Goal: Task Accomplishment & Management: Manage account settings

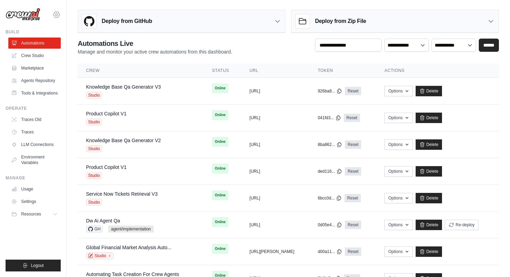
click at [55, 13] on icon at bounding box center [56, 14] width 8 height 8
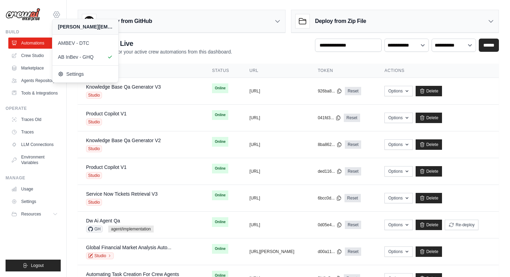
click at [55, 13] on icon at bounding box center [56, 14] width 8 height 8
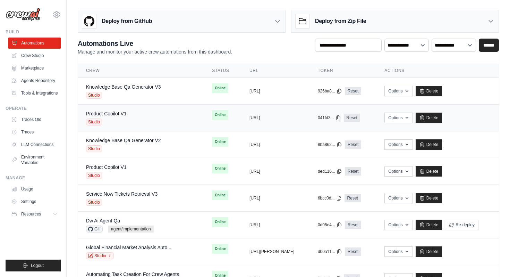
scroll to position [83, 0]
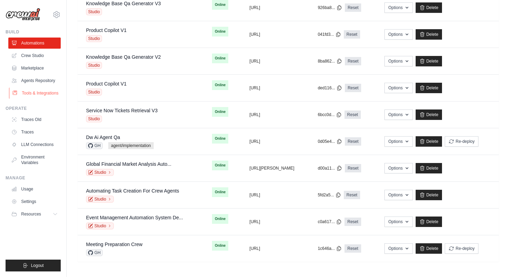
click at [47, 95] on link "Tools & Integrations" at bounding box center [35, 92] width 52 height 11
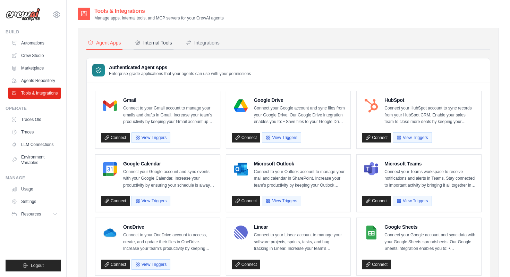
click at [167, 45] on div "Internal Tools" at bounding box center [153, 42] width 37 height 7
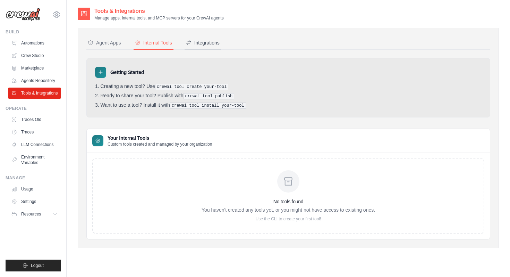
click at [216, 45] on div "Integrations" at bounding box center [203, 42] width 34 height 7
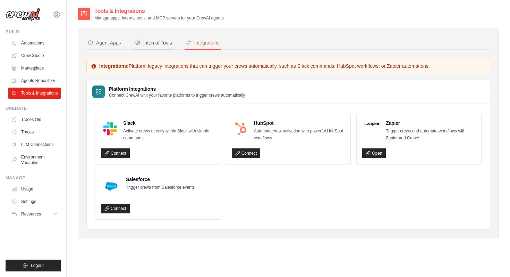
click at [157, 45] on div "Internal Tools" at bounding box center [153, 42] width 37 height 7
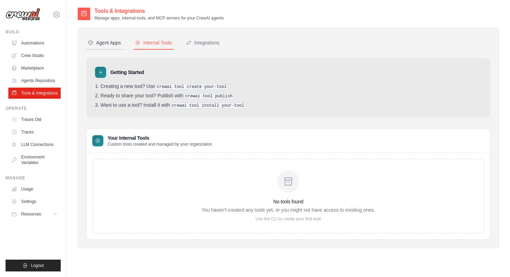
click at [123, 42] on button "Agent Apps" at bounding box center [104, 42] width 36 height 13
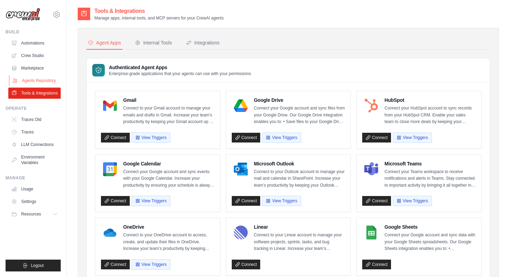
click at [37, 83] on link "Agents Repository" at bounding box center [35, 80] width 52 height 11
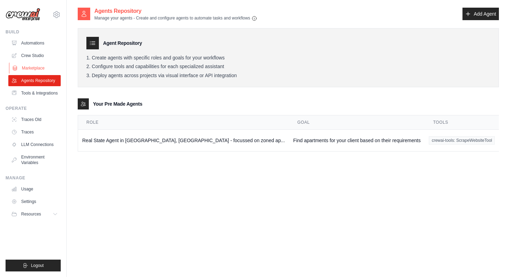
click at [38, 71] on link "Marketplace" at bounding box center [35, 67] width 52 height 11
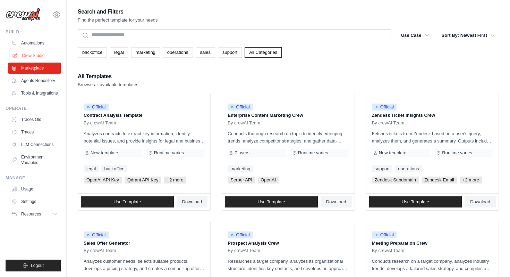
click at [38, 58] on link "Crew Studio" at bounding box center [35, 55] width 52 height 11
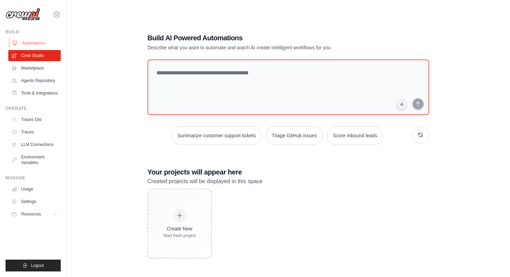
click at [39, 39] on link "Automations" at bounding box center [35, 42] width 52 height 11
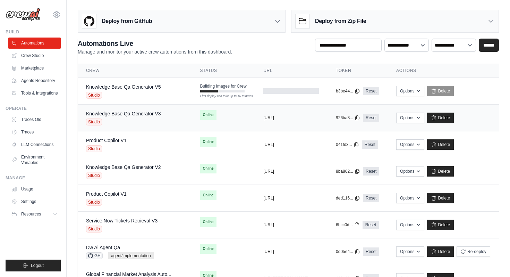
scroll to position [18, 0]
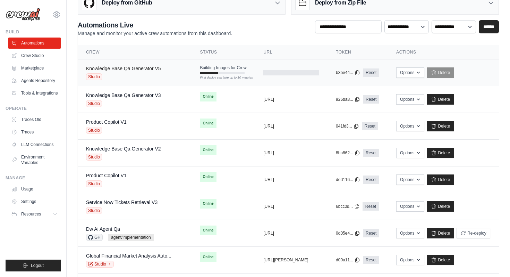
click at [149, 66] on link "Knowledge Base Qa Generator V5" at bounding box center [123, 69] width 75 height 6
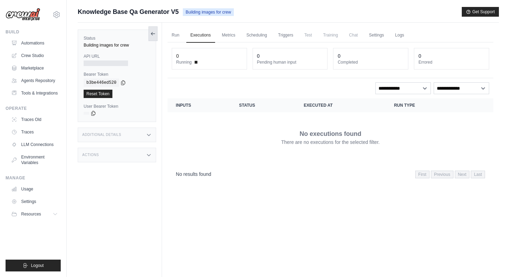
click at [152, 30] on button at bounding box center [153, 33] width 9 height 15
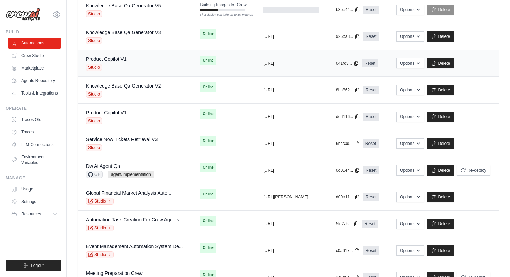
scroll to position [110, 0]
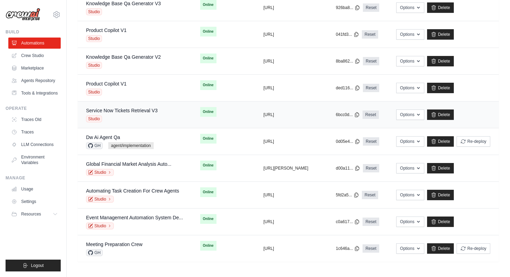
click at [152, 114] on div "Service Now Tickets Retrieval V3 Studio" at bounding box center [122, 114] width 72 height 15
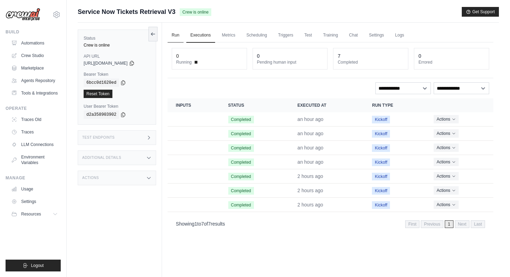
click at [177, 35] on link "Run" at bounding box center [176, 35] width 16 height 15
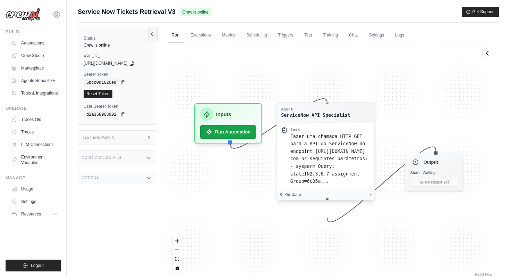
click at [311, 148] on div "Fazer uma chamada HTTP GET para a API do ServiceNow no endpoint https://abinbev…" at bounding box center [330, 158] width 80 height 52
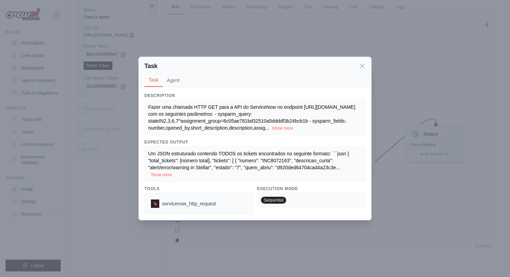
scroll to position [30, 0]
click at [293, 127] on button "Show more" at bounding box center [282, 128] width 21 height 6
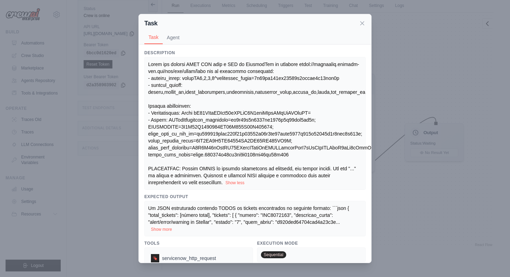
scroll to position [11, 0]
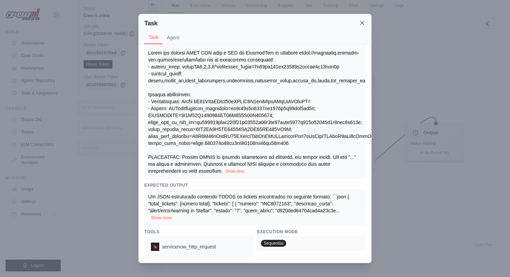
click at [365, 24] on icon at bounding box center [362, 22] width 7 height 7
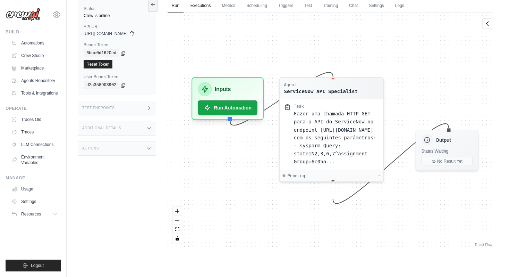
click at [207, 2] on link "Executions" at bounding box center [200, 6] width 29 height 15
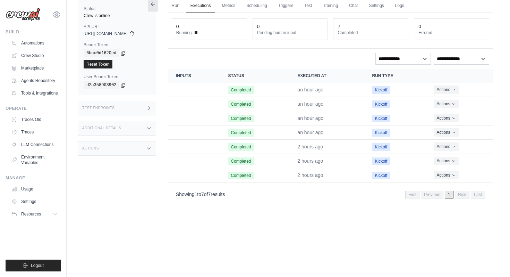
click at [155, 5] on icon at bounding box center [153, 4] width 6 height 6
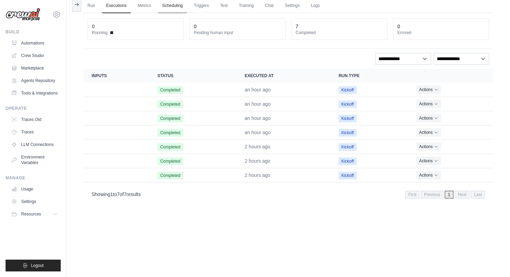
click at [178, 7] on link "Scheduling" at bounding box center [172, 6] width 29 height 15
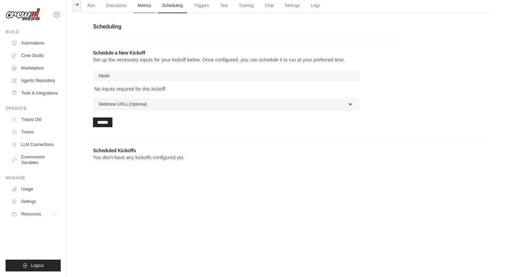
click at [142, 7] on link "Metrics" at bounding box center [145, 6] width 22 height 15
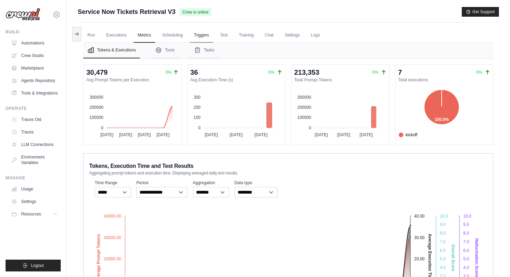
click at [207, 35] on link "Triggers" at bounding box center [202, 35] width 24 height 15
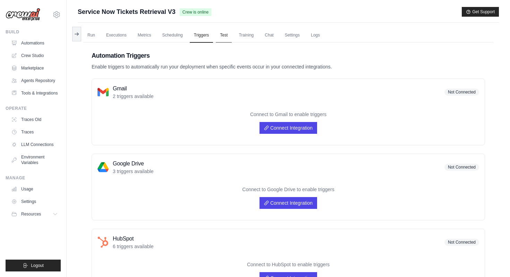
click at [224, 37] on link "Test" at bounding box center [224, 35] width 16 height 15
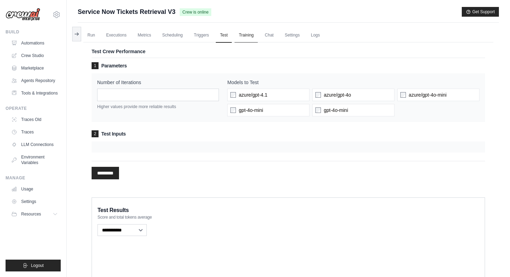
click at [247, 34] on link "Training" at bounding box center [246, 35] width 23 height 15
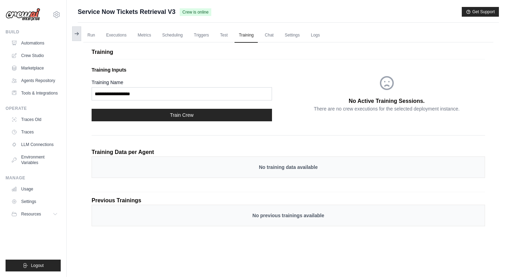
click at [80, 32] on button at bounding box center [76, 33] width 9 height 15
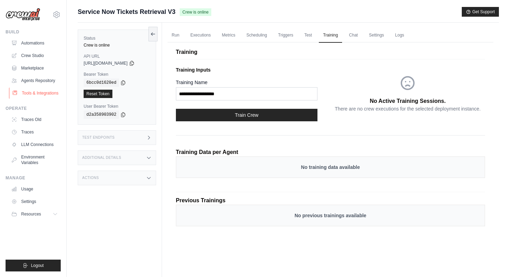
click at [34, 98] on link "Tools & Integrations" at bounding box center [35, 92] width 52 height 11
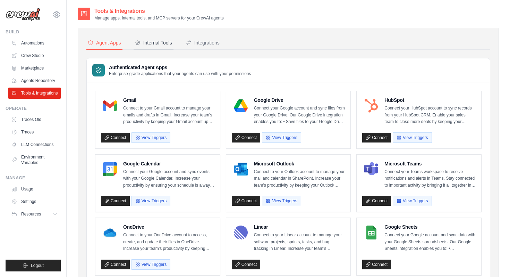
click at [148, 40] on div "Internal Tools" at bounding box center [153, 42] width 37 height 7
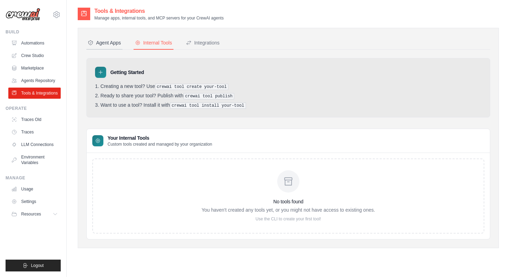
click at [117, 41] on div "Agent Apps" at bounding box center [104, 42] width 33 height 7
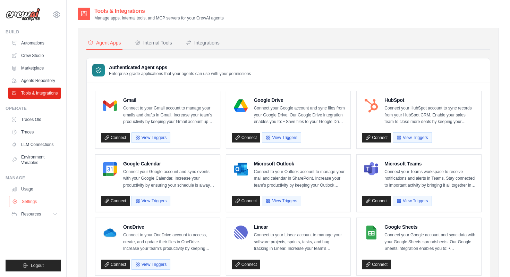
click at [33, 206] on link "Settings" at bounding box center [35, 201] width 52 height 11
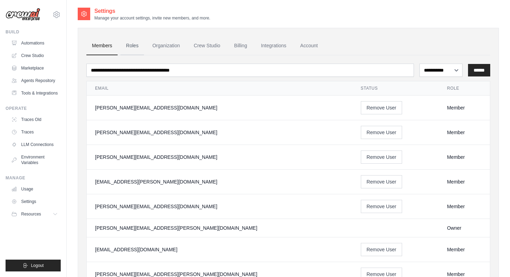
click at [137, 43] on link "Roles" at bounding box center [132, 45] width 24 height 19
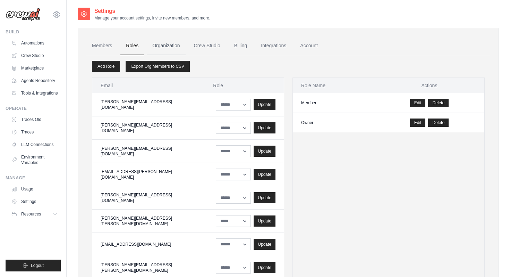
click at [163, 46] on link "Organization" at bounding box center [166, 45] width 39 height 19
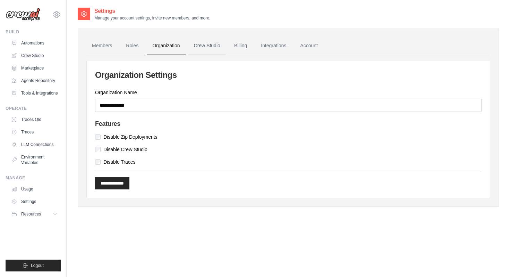
click at [222, 47] on link "Crew Studio" at bounding box center [207, 45] width 37 height 19
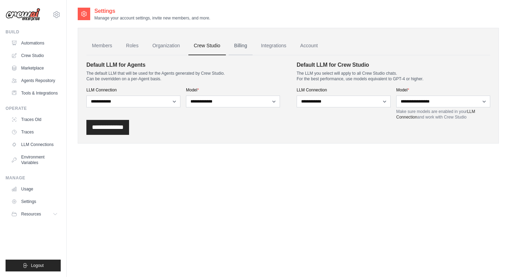
click at [245, 45] on link "Billing" at bounding box center [241, 45] width 24 height 19
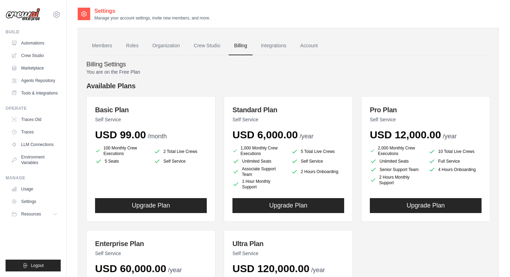
click at [279, 45] on link "Integrations" at bounding box center [274, 45] width 36 height 19
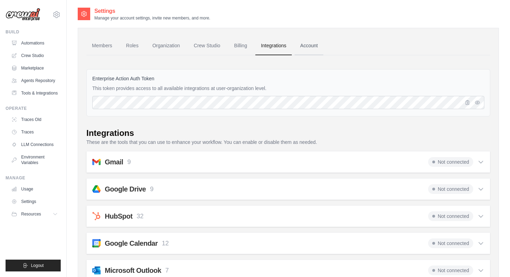
click at [319, 44] on link "Account" at bounding box center [309, 45] width 29 height 19
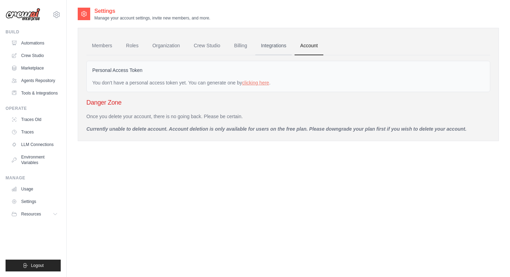
click at [292, 46] on link "Integrations" at bounding box center [274, 45] width 36 height 19
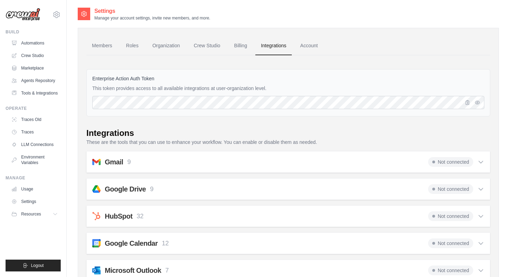
click at [109, 47] on link "Members" at bounding box center [101, 45] width 31 height 19
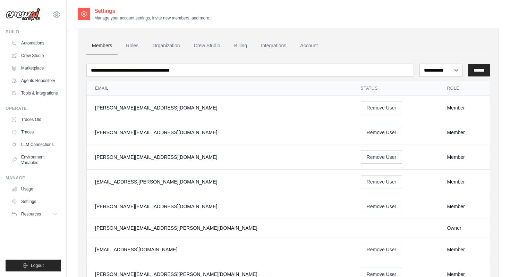
click at [55, 43] on link "Automations" at bounding box center [34, 42] width 52 height 11
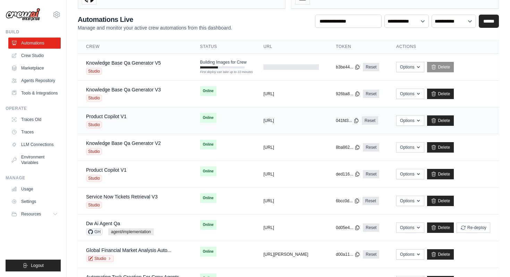
scroll to position [110, 0]
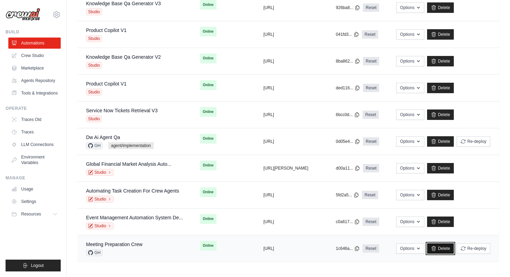
click at [454, 251] on link "Delete" at bounding box center [440, 248] width 27 height 10
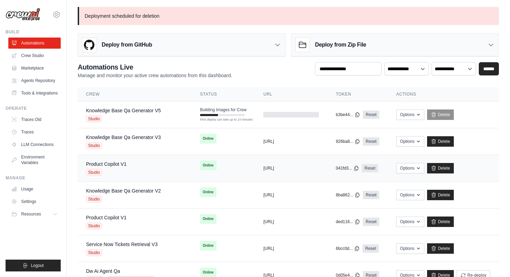
scroll to position [134, 0]
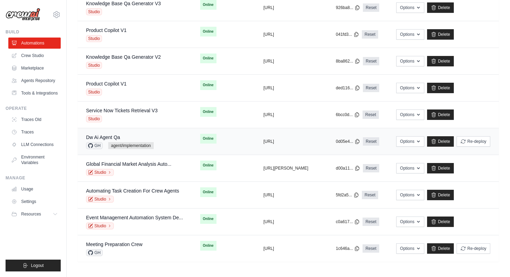
click at [168, 139] on div "Dw Ai Agent Qa GH agent/implementation" at bounding box center [135, 141] width 98 height 15
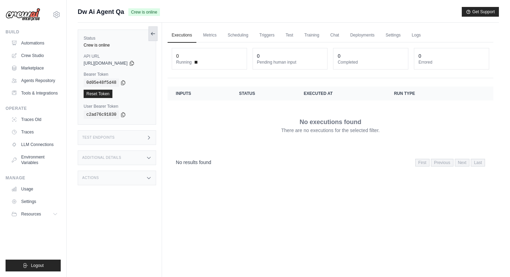
click at [156, 33] on icon at bounding box center [153, 34] width 6 height 6
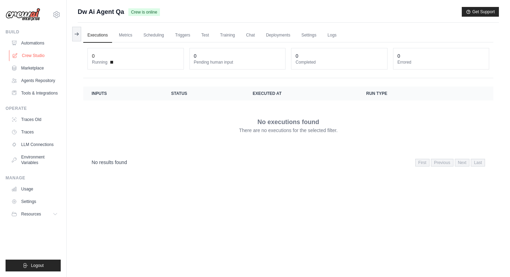
click at [40, 59] on link "Crew Studio" at bounding box center [35, 55] width 52 height 11
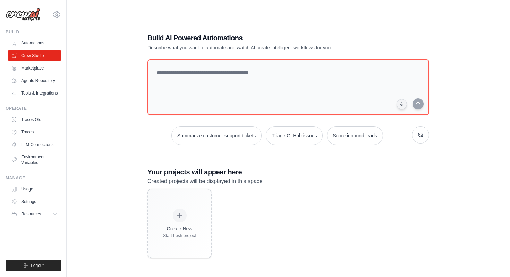
scroll to position [14, 0]
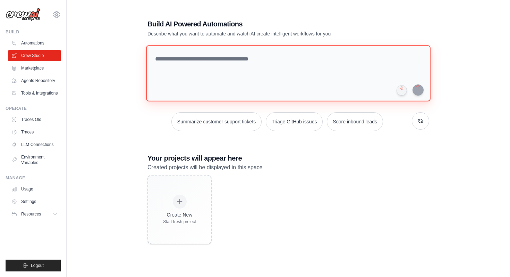
click at [265, 55] on textarea at bounding box center [288, 73] width 285 height 56
type textarea "**********"
